Goal: Information Seeking & Learning: Learn about a topic

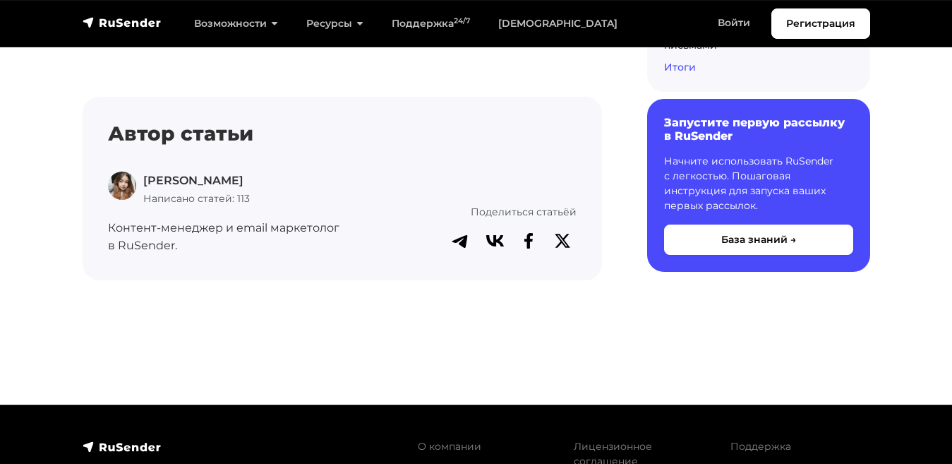
scroll to position [9607, 0]
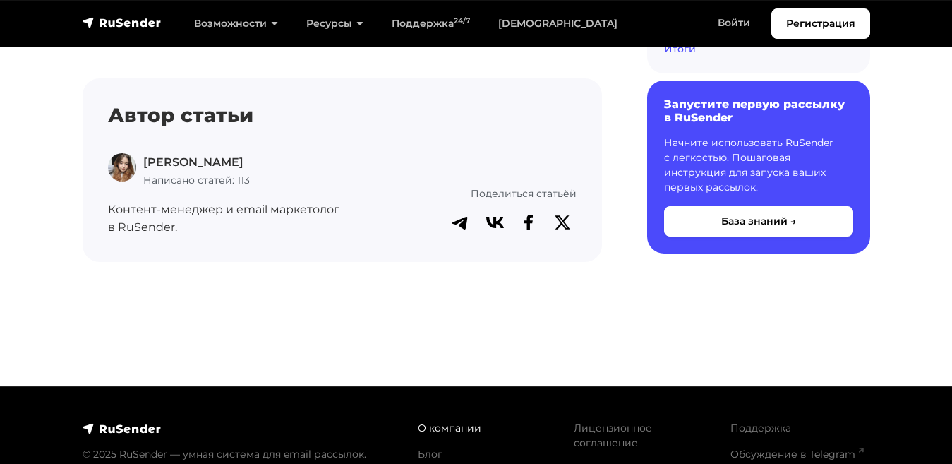
click at [431, 421] on link "О компании" at bounding box center [450, 427] width 64 height 13
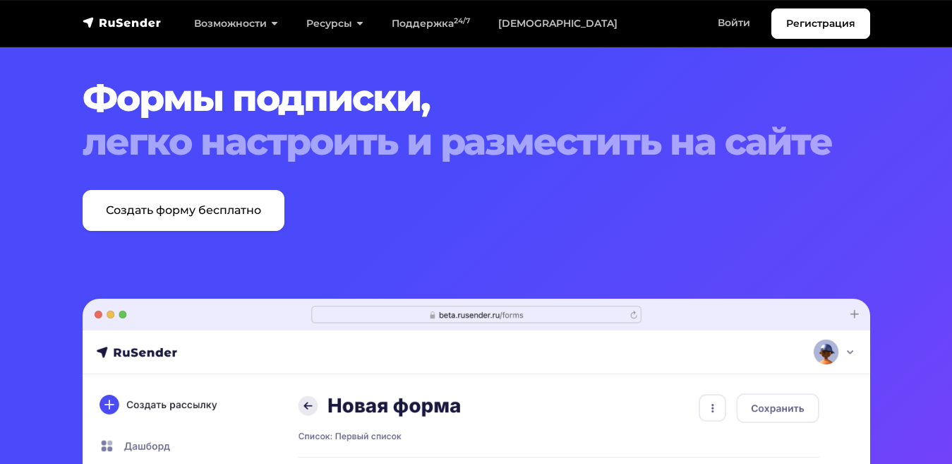
scroll to position [43, 0]
